Goal: Task Accomplishment & Management: Use online tool/utility

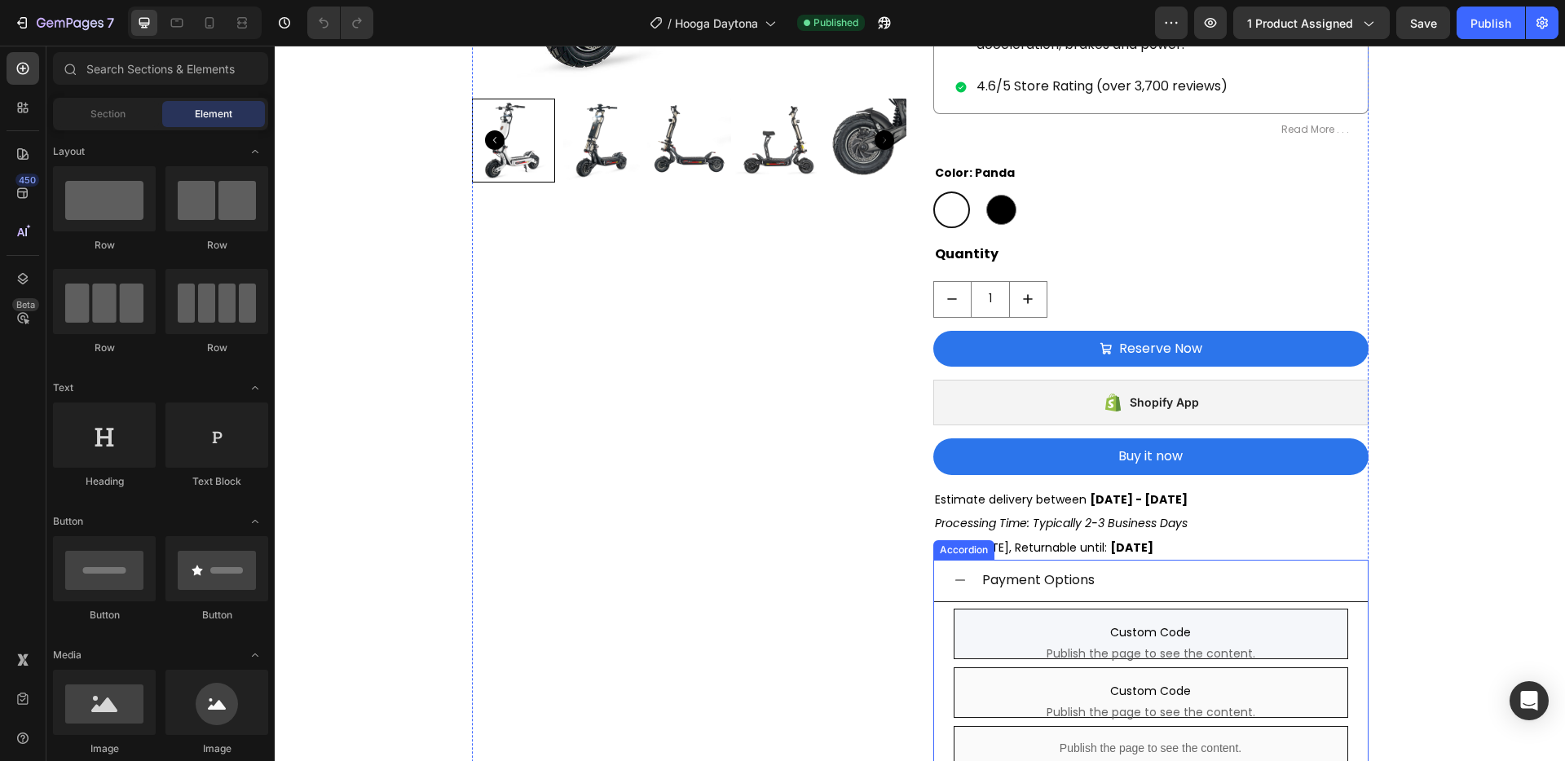
scroll to position [626, 0]
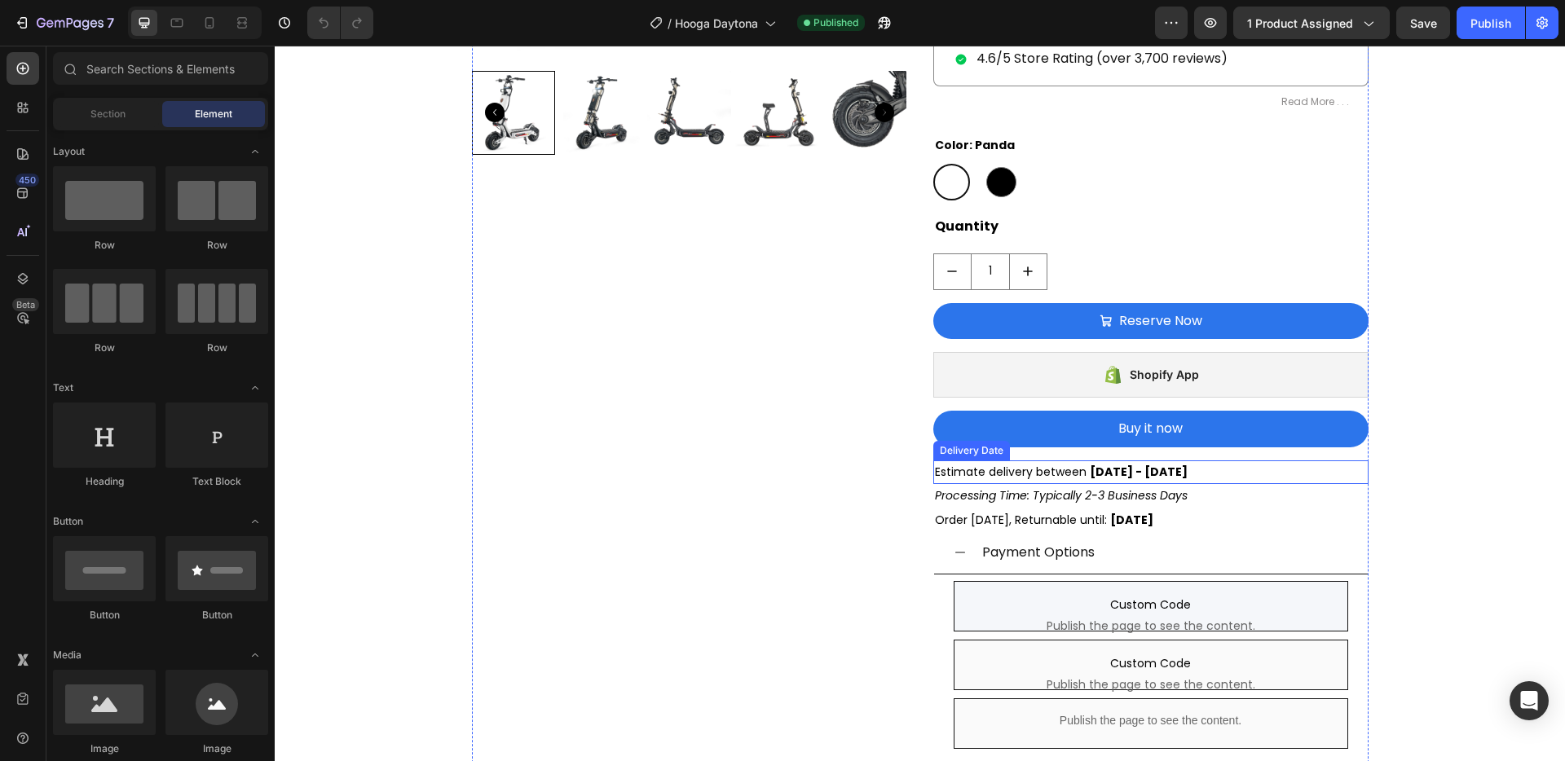
click at [1080, 473] on span "Estimate delivery between" at bounding box center [1011, 472] width 152 height 16
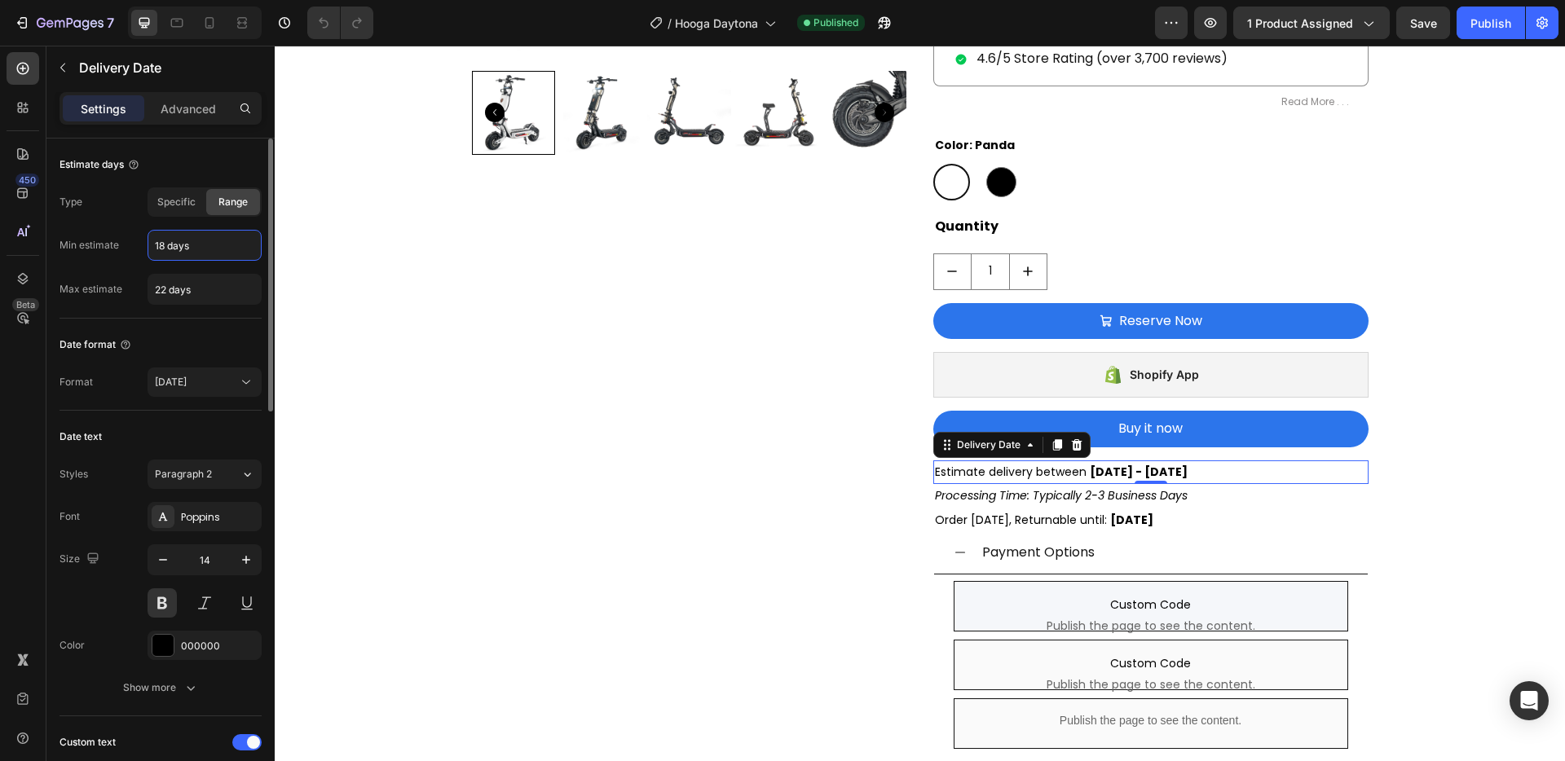
drag, startPoint x: 164, startPoint y: 249, endPoint x: 112, endPoint y: 248, distance: 52.2
click at [112, 248] on div "Min estimate 18 days" at bounding box center [161, 245] width 202 height 31
drag, startPoint x: 164, startPoint y: 245, endPoint x: 146, endPoint y: 245, distance: 18.0
click at [146, 245] on div "Min estimate 18 days" at bounding box center [161, 245] width 202 height 31
type input "9 days"
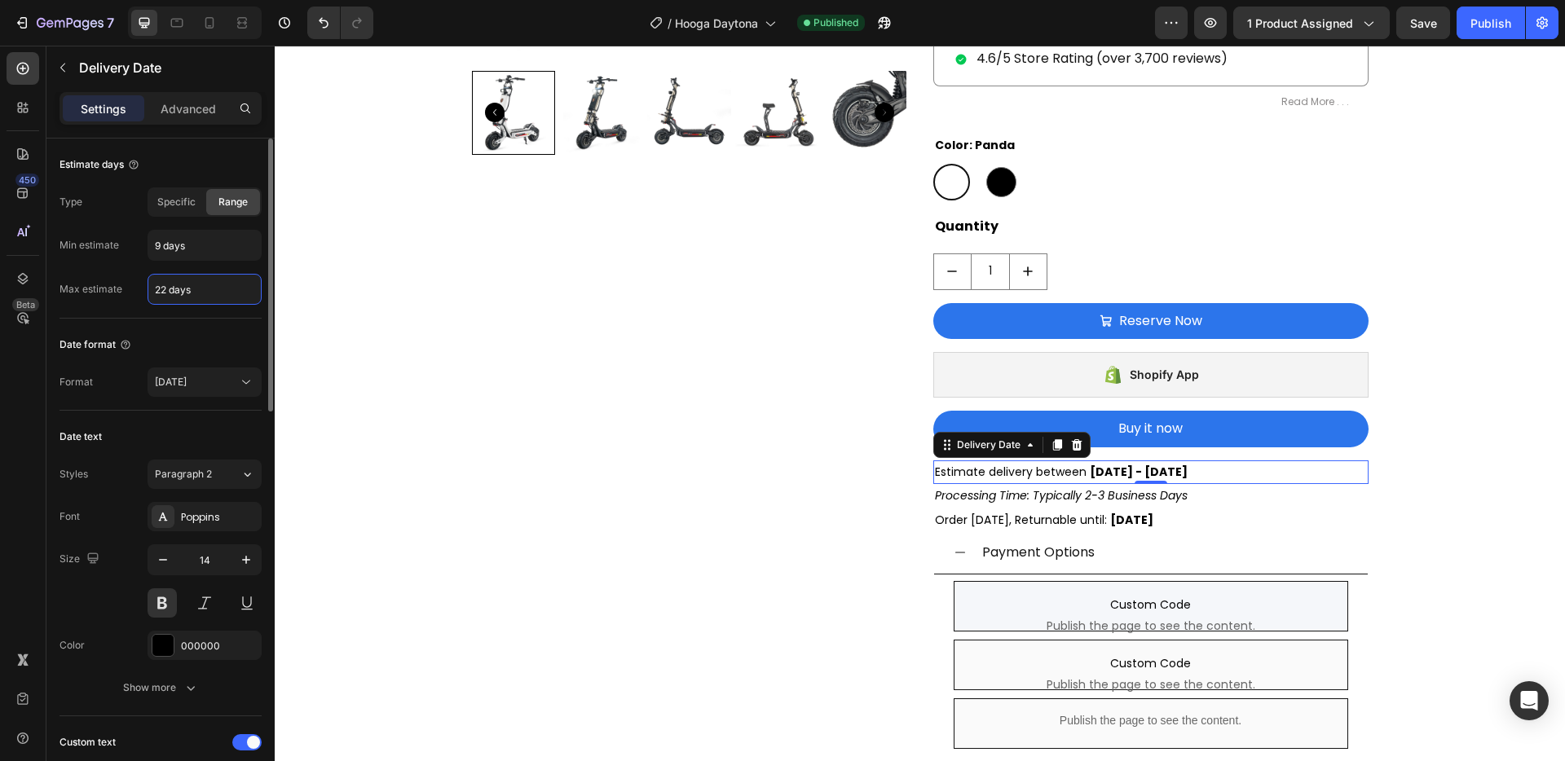
drag, startPoint x: 167, startPoint y: 291, endPoint x: 148, endPoint y: 290, distance: 18.8
click at [148, 290] on input "22 days" at bounding box center [204, 289] width 113 height 29
drag, startPoint x: 164, startPoint y: 292, endPoint x: 154, endPoint y: 290, distance: 9.9
click at [154, 290] on input "22 days" at bounding box center [204, 289] width 113 height 29
type input "14 days"
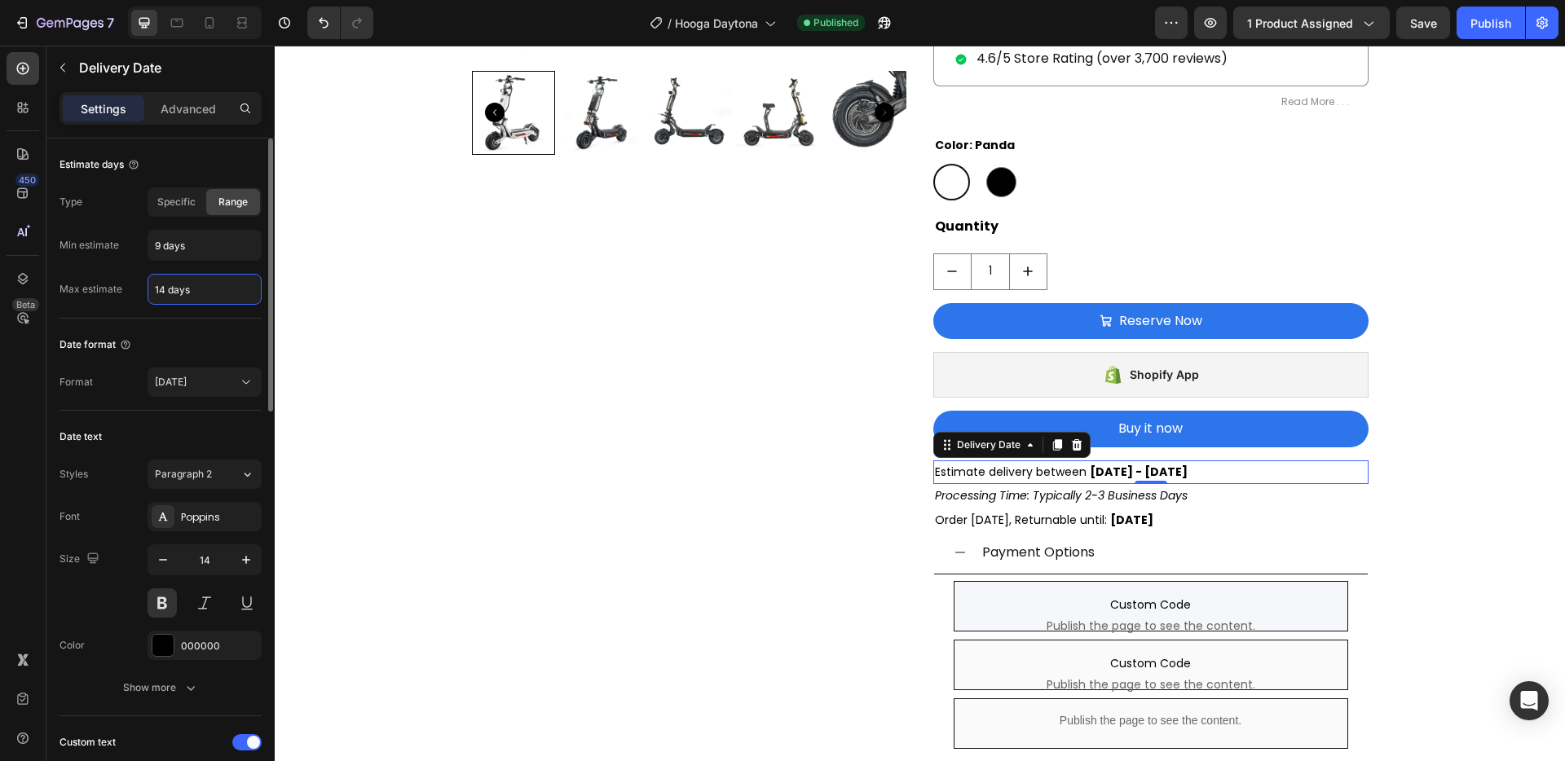
click at [120, 304] on div "Max estimate 14 days" at bounding box center [161, 289] width 202 height 31
click at [1485, 24] on div "Publish" at bounding box center [1491, 23] width 41 height 17
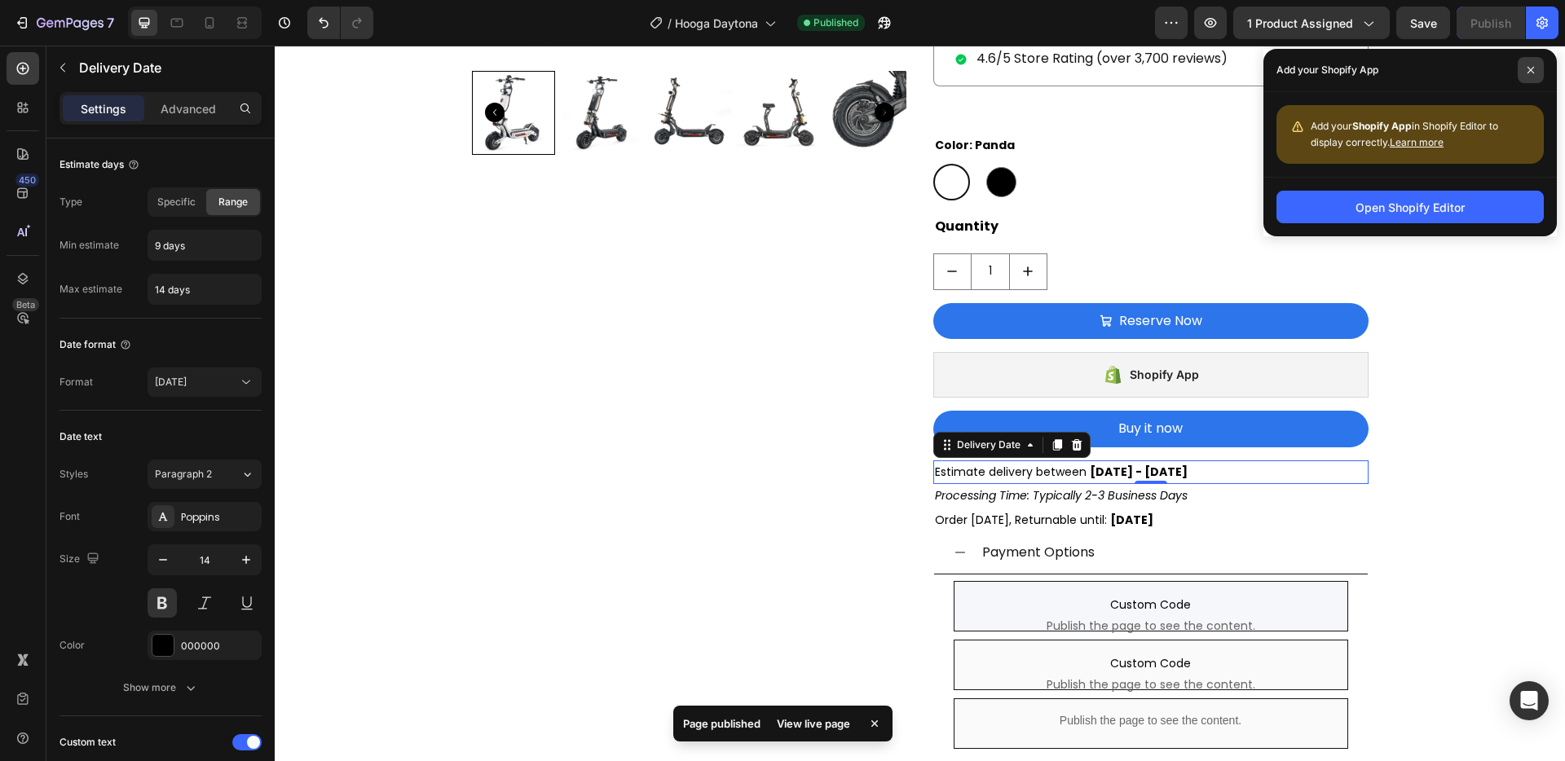
drag, startPoint x: 1524, startPoint y: 73, endPoint x: 1290, endPoint y: 32, distance: 238.3
click at [1524, 73] on span at bounding box center [1531, 70] width 26 height 26
